Goal: Book appointment/travel/reservation

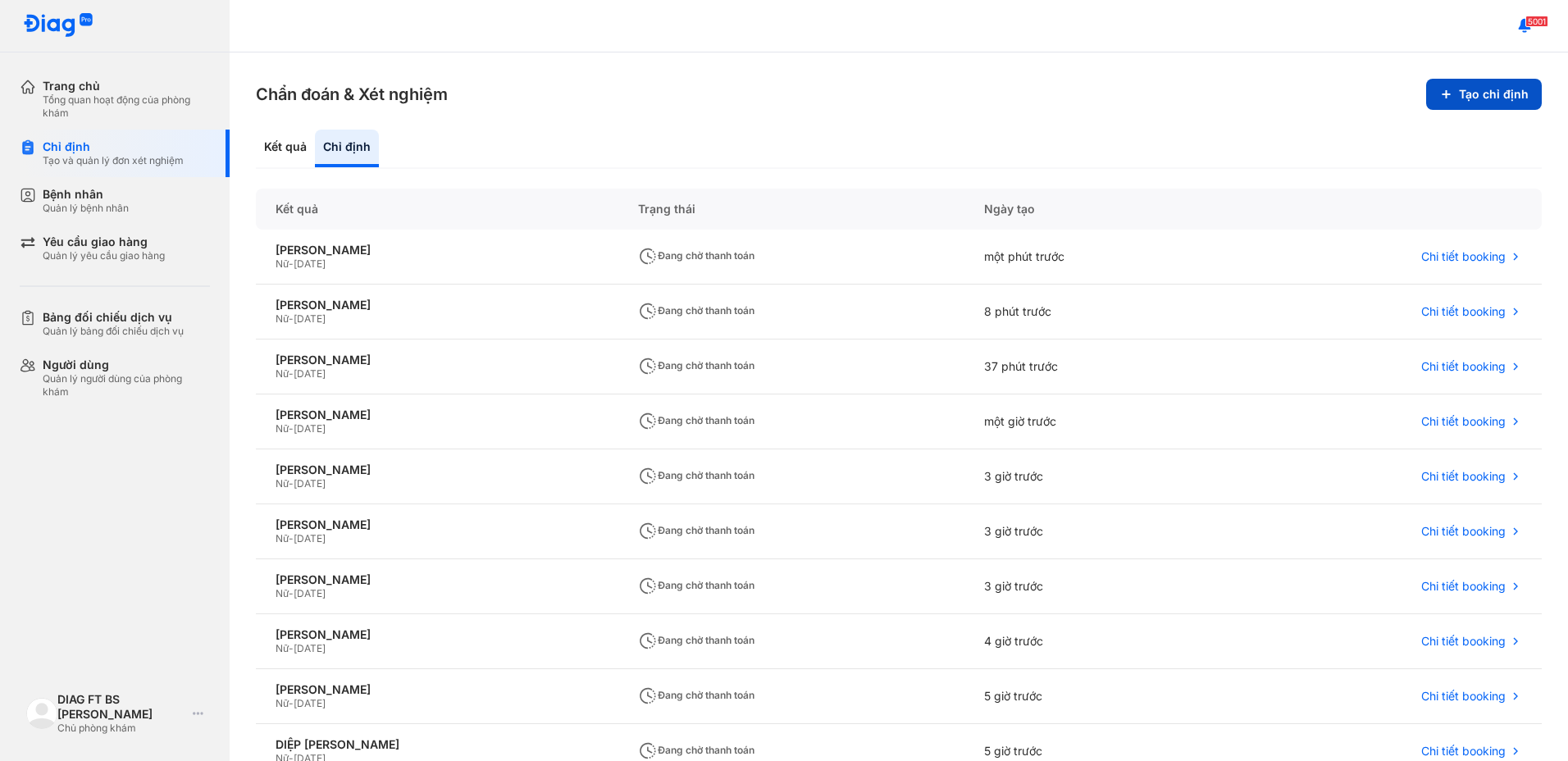
click at [1492, 98] on button "Tạo chỉ định" at bounding box center [1484, 94] width 116 height 31
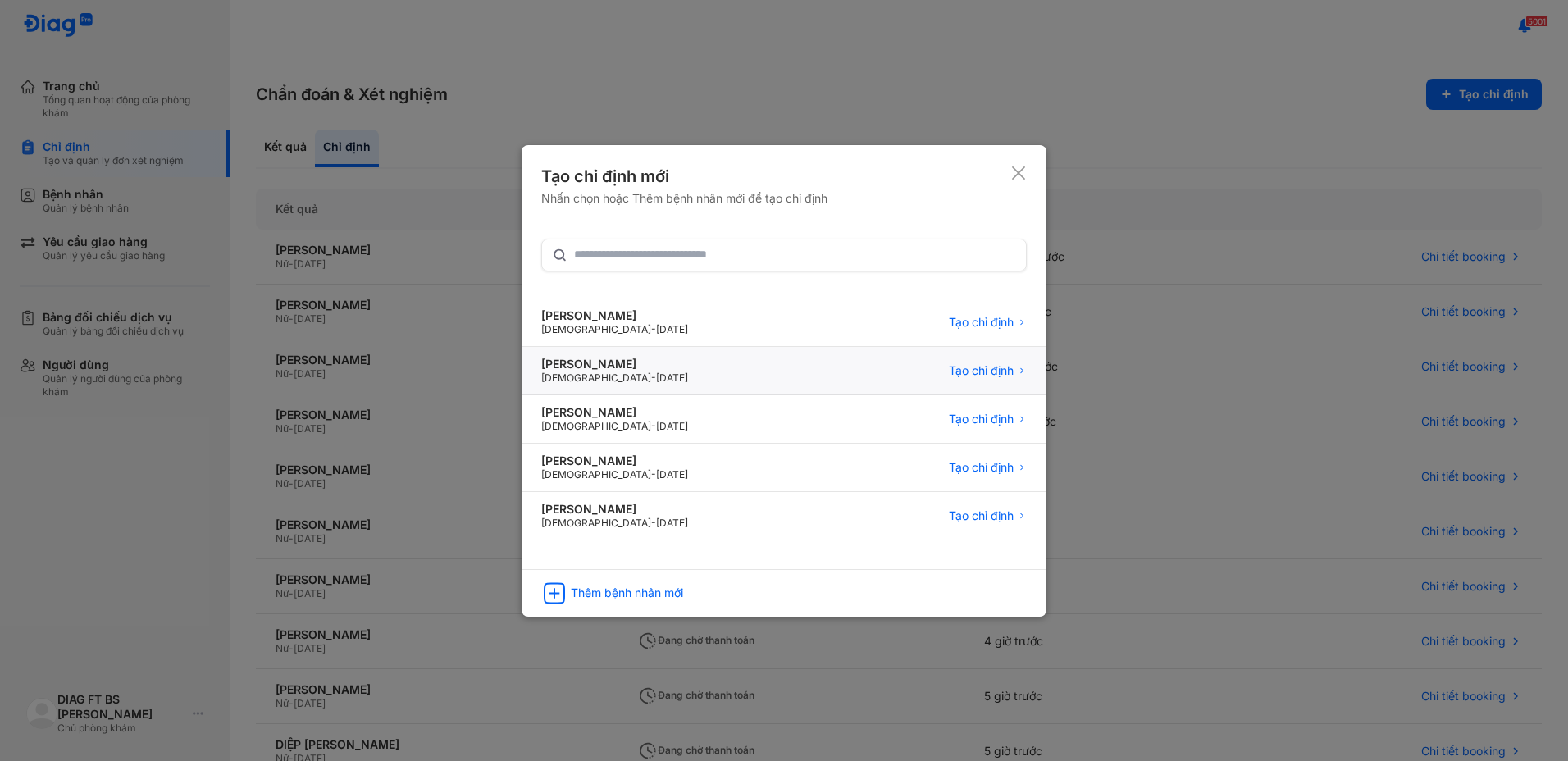
click at [1011, 368] on span "Tạo chỉ định" at bounding box center [981, 370] width 65 height 15
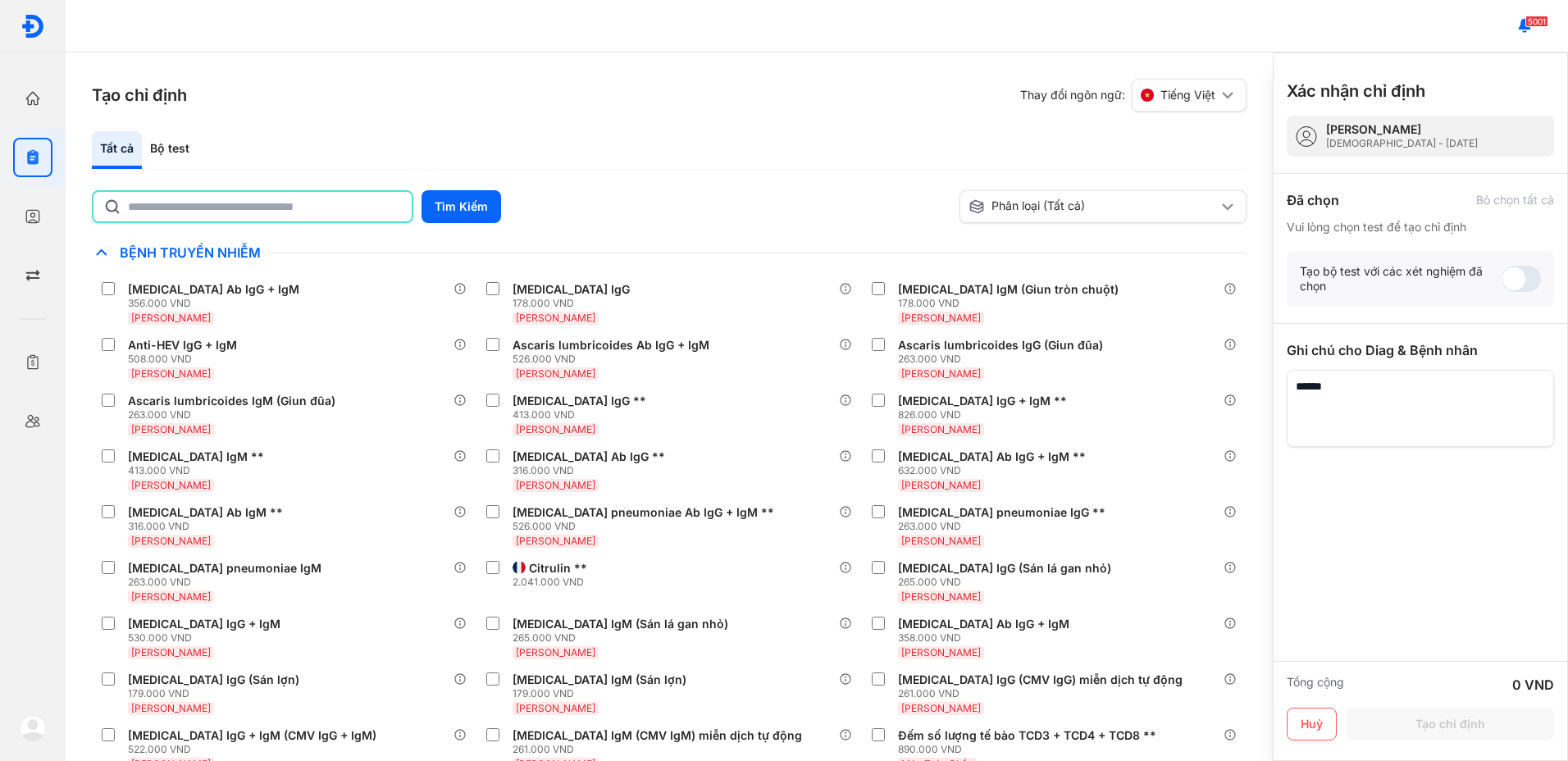
click at [299, 201] on input "text" at bounding box center [264, 207] width 274 height 30
type input "********"
click at [470, 206] on button "Tìm Kiếm" at bounding box center [462, 206] width 80 height 33
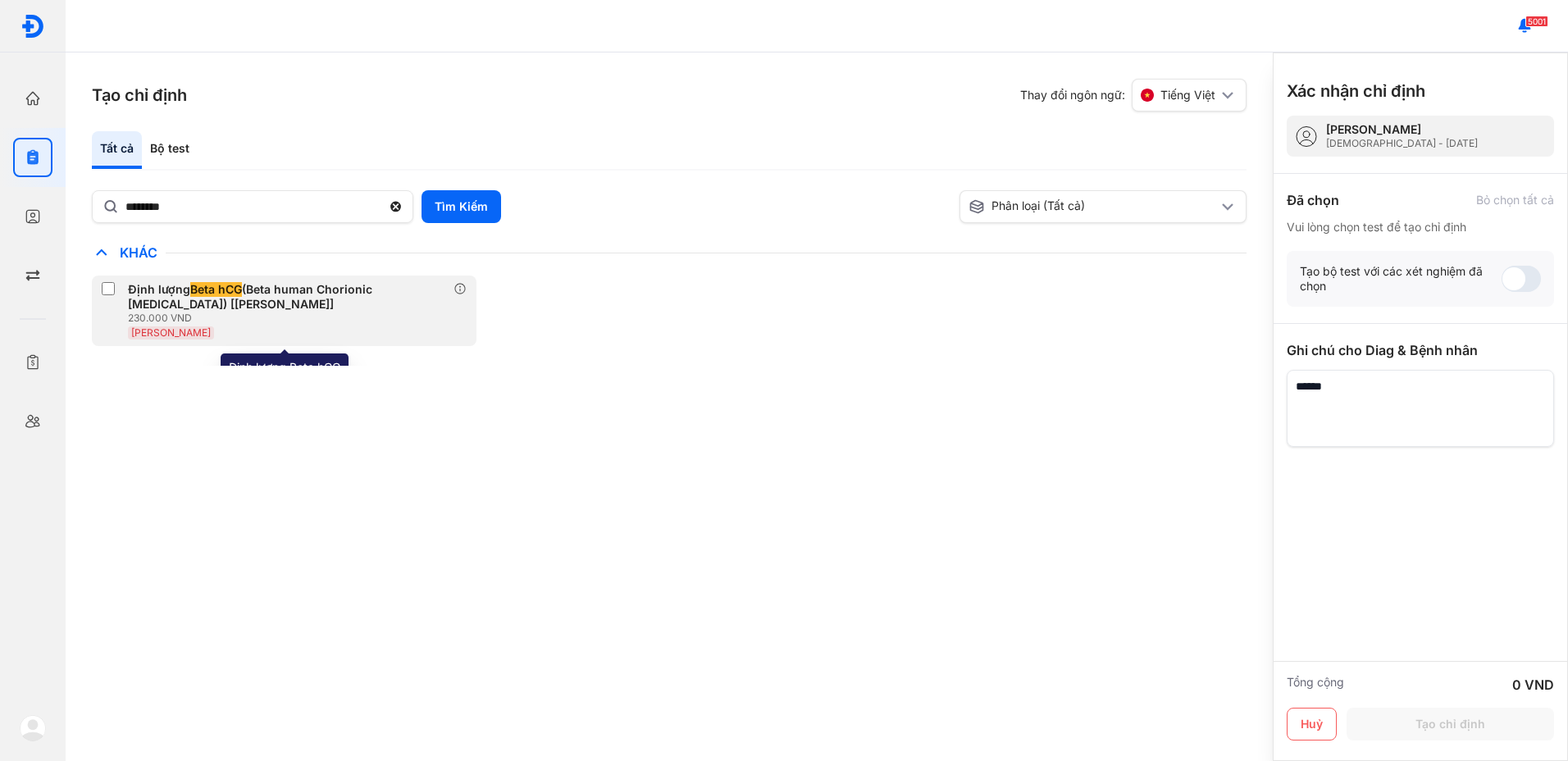
click at [279, 308] on div "Định lượng Beta hCG (Beta human Chorionic [MEDICAL_DATA]) [[PERSON_NAME]]" at bounding box center [287, 297] width 319 height 30
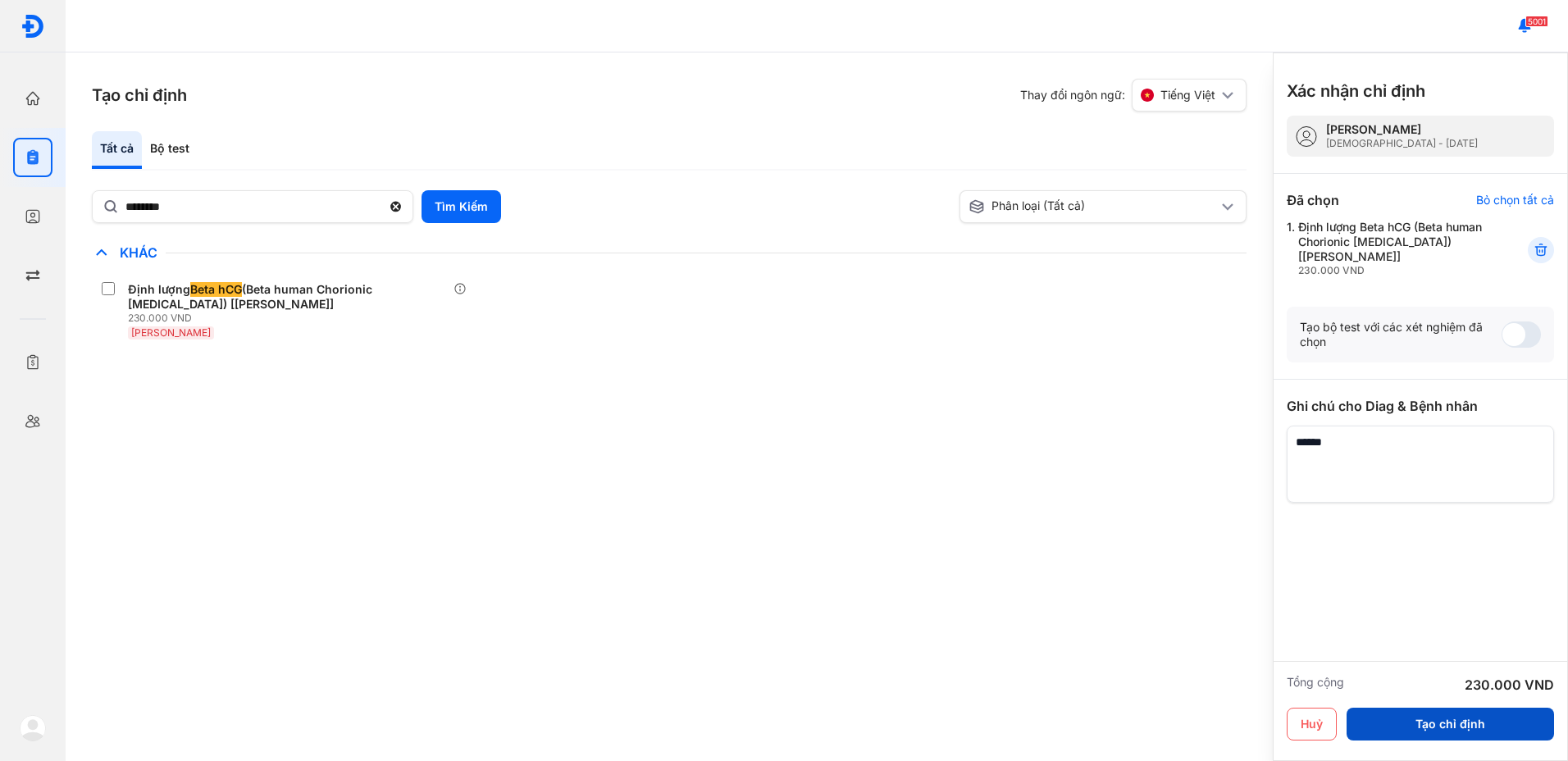
click at [1423, 724] on button "Tạo chỉ định" at bounding box center [1450, 724] width 207 height 33
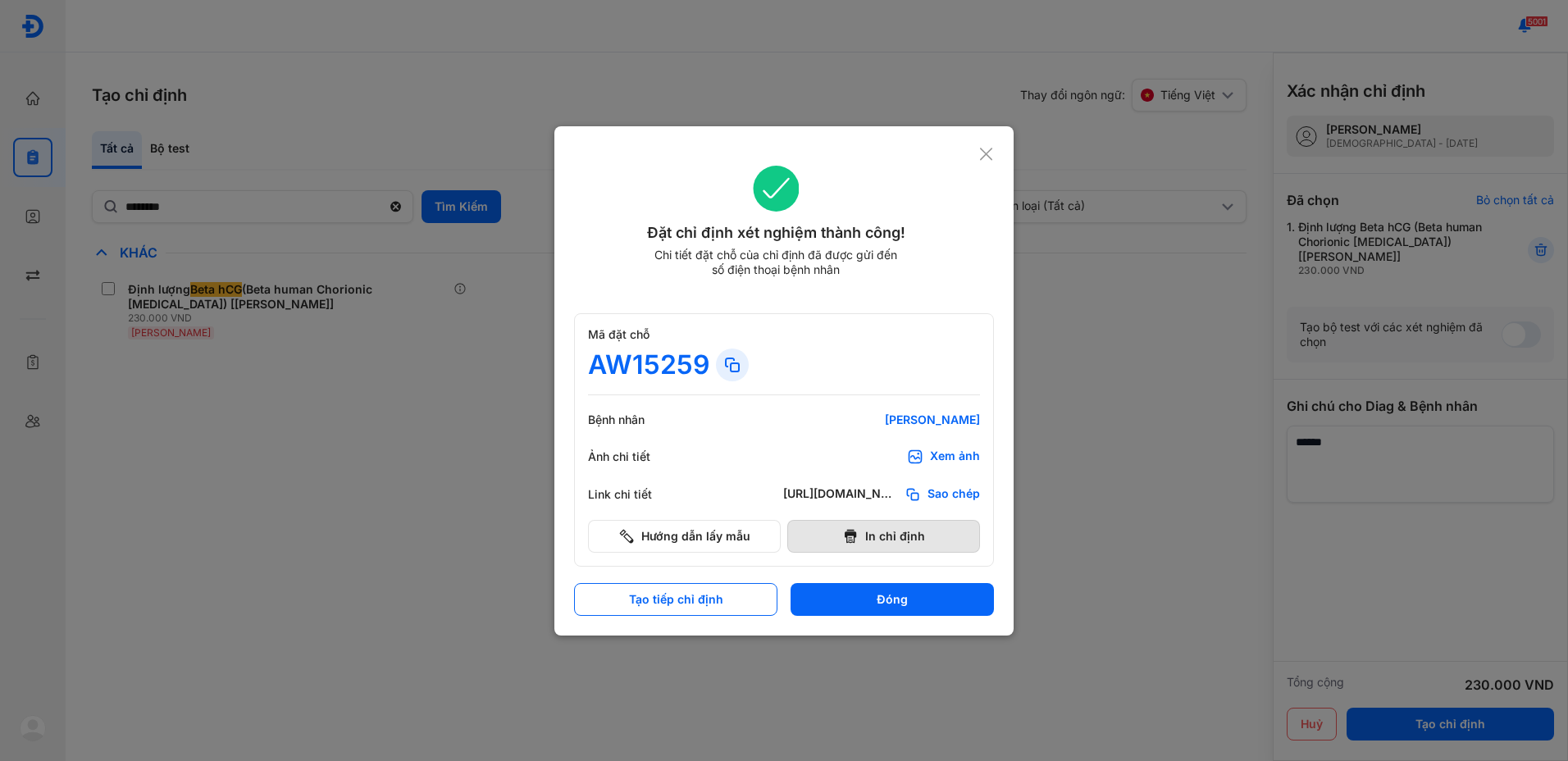
click at [863, 533] on button "In chỉ định" at bounding box center [883, 537] width 192 height 33
click at [885, 604] on button "Đóng" at bounding box center [892, 599] width 203 height 33
